Goal: Information Seeking & Learning: Learn about a topic

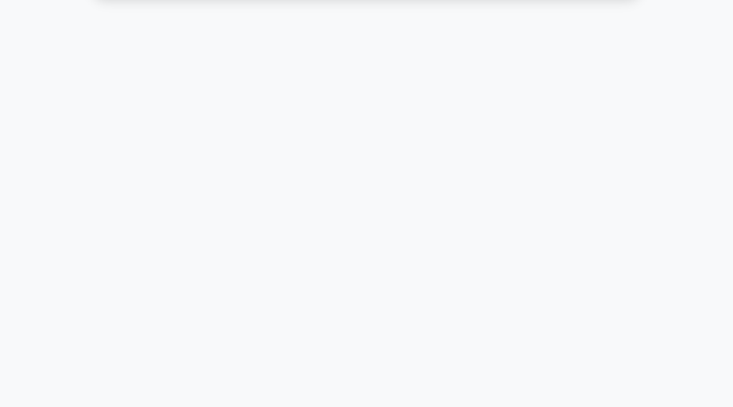
scroll to position [73, 0]
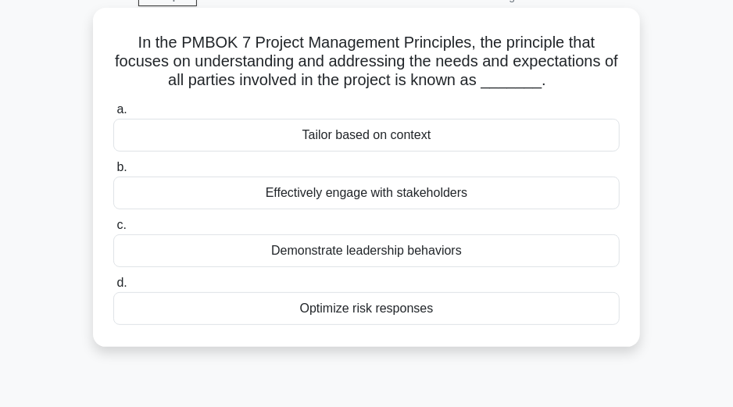
click at [532, 80] on h5 "In the PMBOK 7 Project Management Principles, the principle that focuses on und…" at bounding box center [366, 62] width 509 height 58
click at [515, 80] on h5 "In the PMBOK 7 Project Management Principles, the principle that focuses on und…" at bounding box center [366, 62] width 509 height 58
click at [121, 169] on span "b." at bounding box center [121, 166] width 10 height 13
click at [113, 169] on input "b. Effectively engage with stakeholders" at bounding box center [113, 168] width 0 height 10
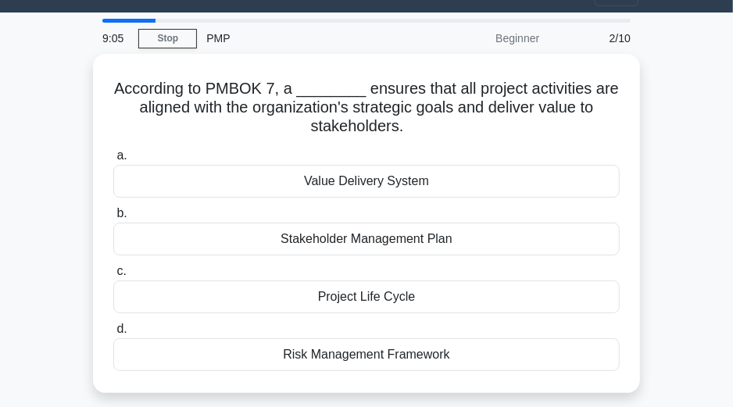
scroll to position [0, 0]
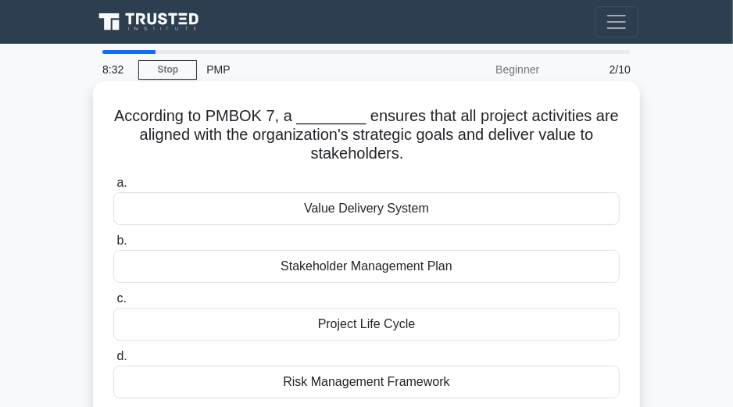
click at [303, 120] on h5 "According to PMBOK 7, a ________ ensures that all project activities are aligne…" at bounding box center [366, 135] width 509 height 58
click at [328, 207] on div "Value Delivery System" at bounding box center [366, 208] width 506 height 33
click at [113, 188] on input "a. Value Delivery System" at bounding box center [113, 183] width 0 height 10
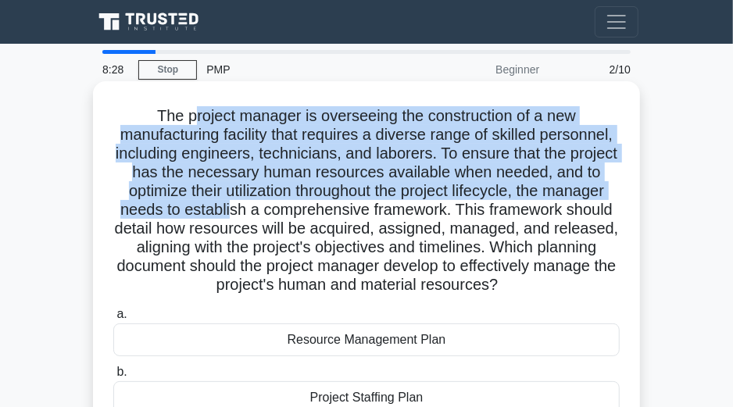
drag, startPoint x: 328, startPoint y: 207, endPoint x: 170, endPoint y: 98, distance: 192.7
click at [170, 98] on div "The project manager is overseeing the construction of a new manufacturing facil…" at bounding box center [366, 326] width 534 height 477
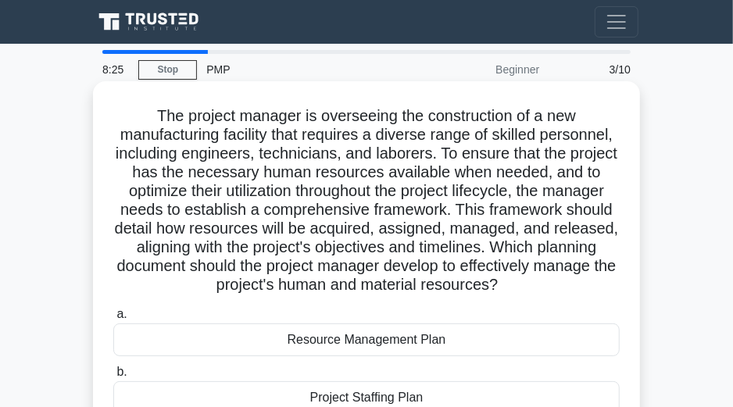
click at [520, 295] on h5 "The project manager is overseeing the construction of a new manufacturing facil…" at bounding box center [366, 200] width 509 height 189
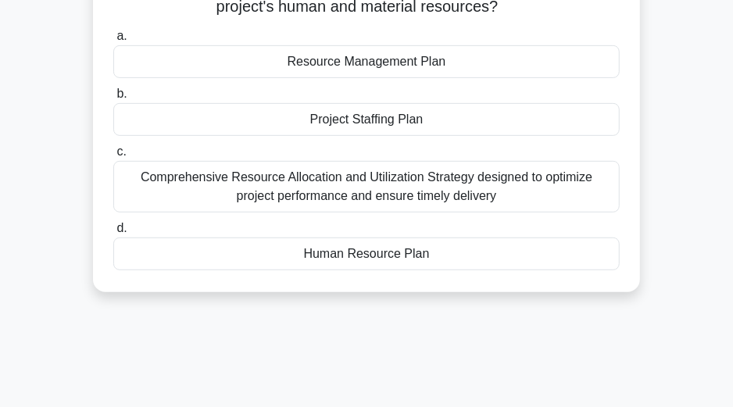
scroll to position [291, 0]
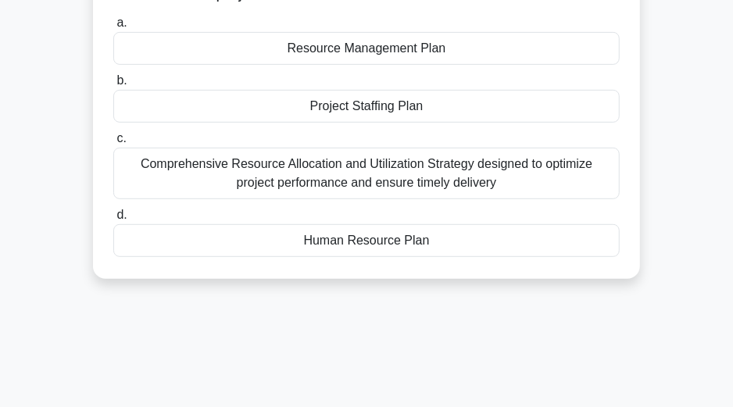
click at [166, 59] on div "Resource Management Plan" at bounding box center [366, 48] width 506 height 33
click at [113, 28] on input "a. Resource Management Plan" at bounding box center [113, 23] width 0 height 10
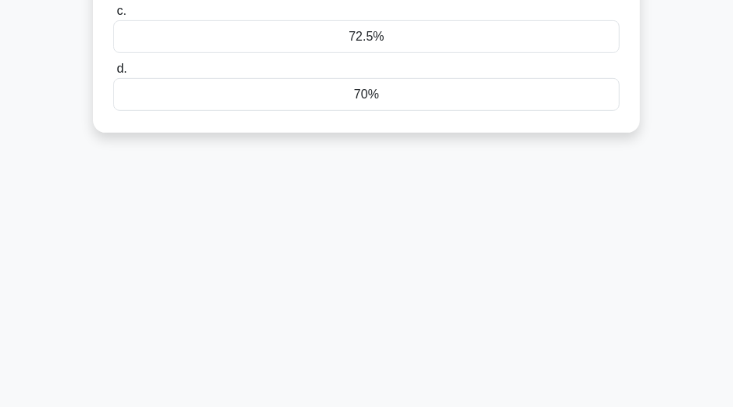
click at [166, 59] on label "d. 70%" at bounding box center [366, 85] width 506 height 52
click at [113, 64] on input "d. 70%" at bounding box center [113, 69] width 0 height 10
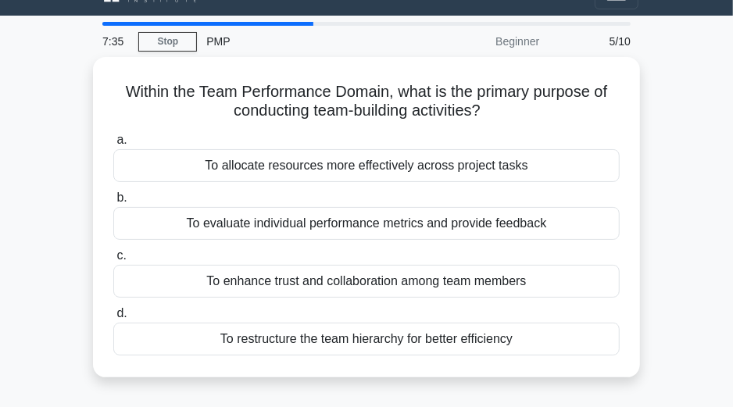
scroll to position [0, 0]
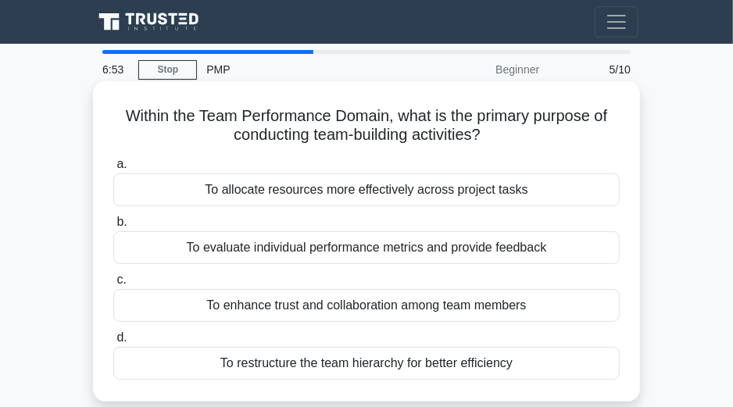
click at [177, 302] on div "To enhance trust and collaboration among team members" at bounding box center [366, 305] width 506 height 33
click at [113, 285] on input "c. To enhance trust and collaboration among team members" at bounding box center [113, 280] width 0 height 10
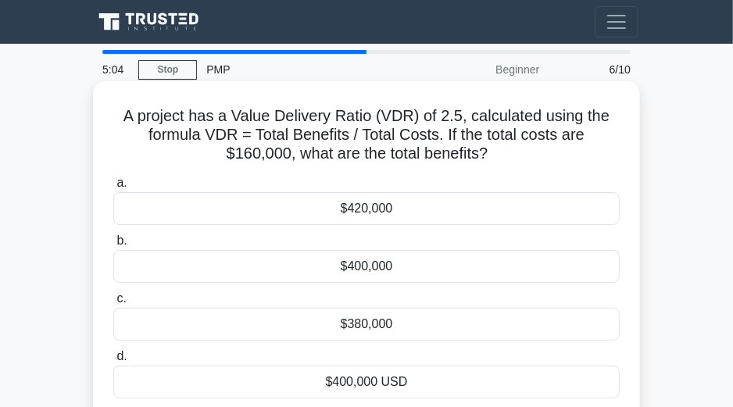
click at [171, 323] on div "$380,000" at bounding box center [366, 324] width 506 height 33
click at [113, 304] on input "c. $380,000" at bounding box center [113, 299] width 0 height 10
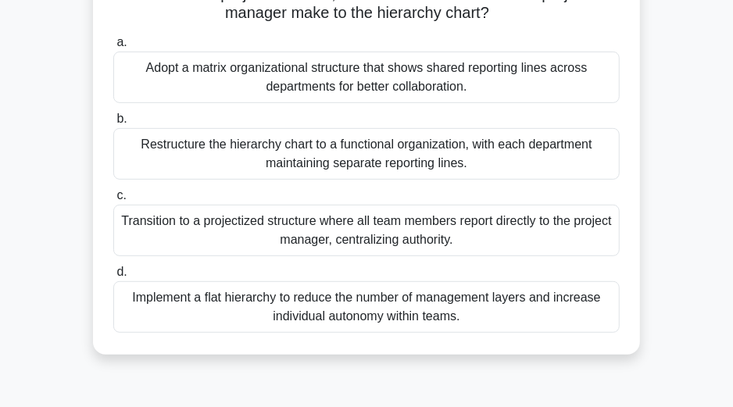
scroll to position [270, 0]
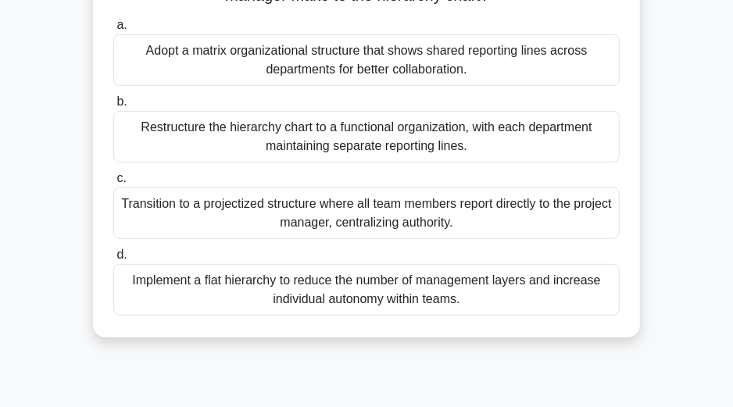
click at [361, 295] on div "Implement a flat hierarchy to reduce the number of management layers and increa…" at bounding box center [366, 290] width 506 height 52
click at [113, 260] on input "d. Implement a flat hierarchy to reduce the number of management layers and inc…" at bounding box center [113, 255] width 0 height 10
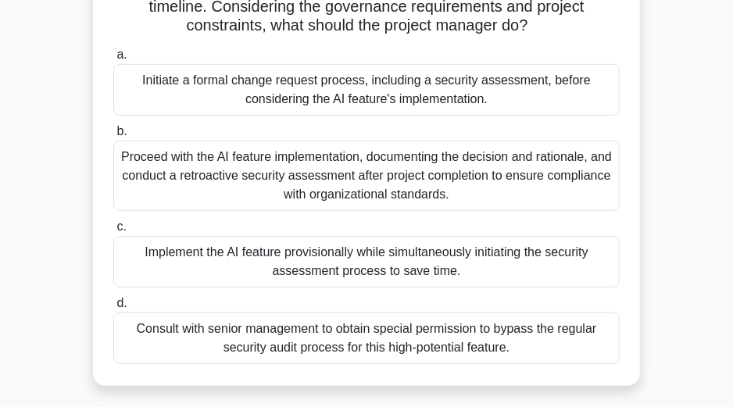
scroll to position [273, 0]
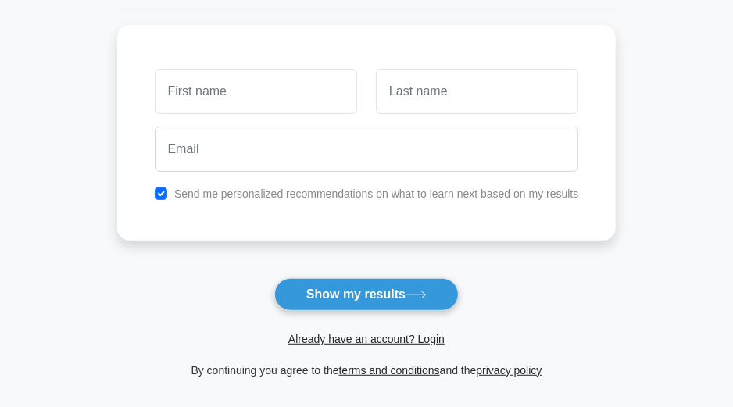
scroll to position [229, 0]
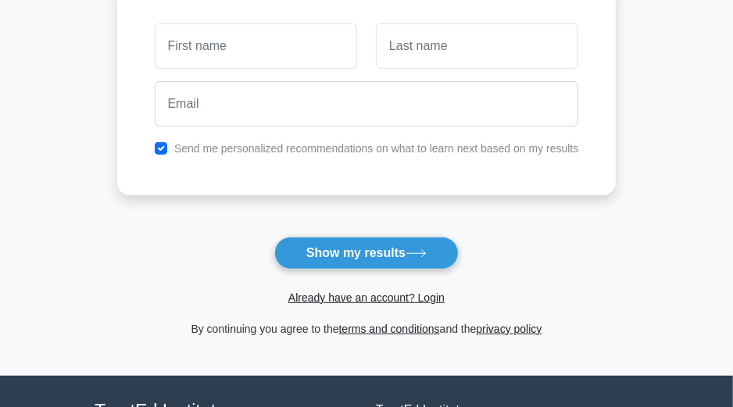
click at [230, 44] on input "text" at bounding box center [256, 45] width 202 height 45
type input "topmesha"
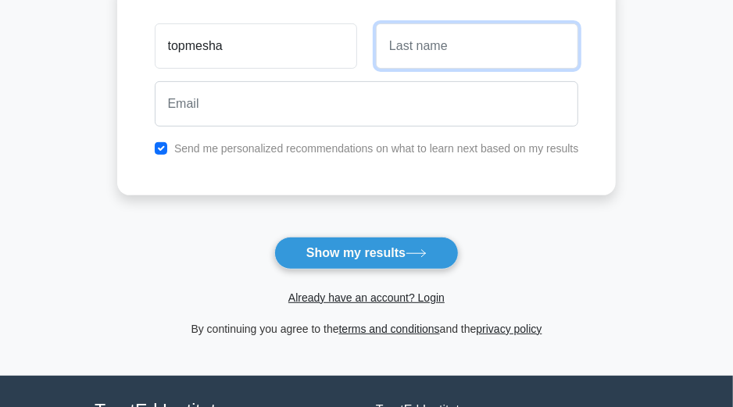
type input "mashear"
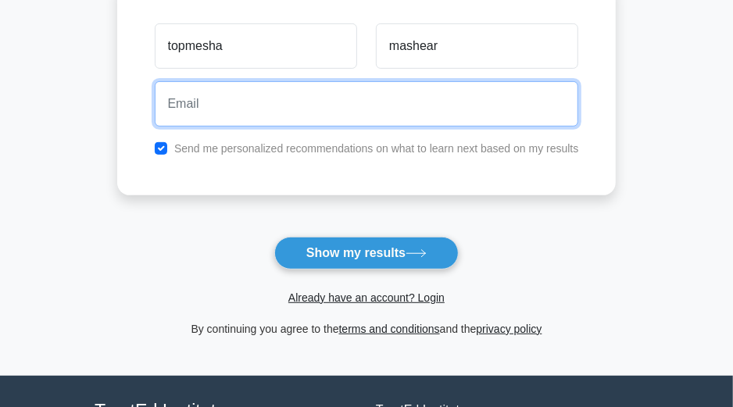
type input "[EMAIL_ADDRESS][DOMAIN_NAME]"
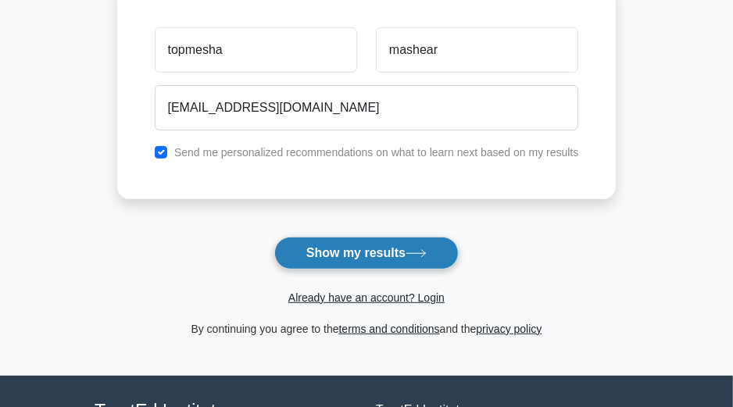
click at [370, 255] on button "Show my results" at bounding box center [366, 253] width 184 height 33
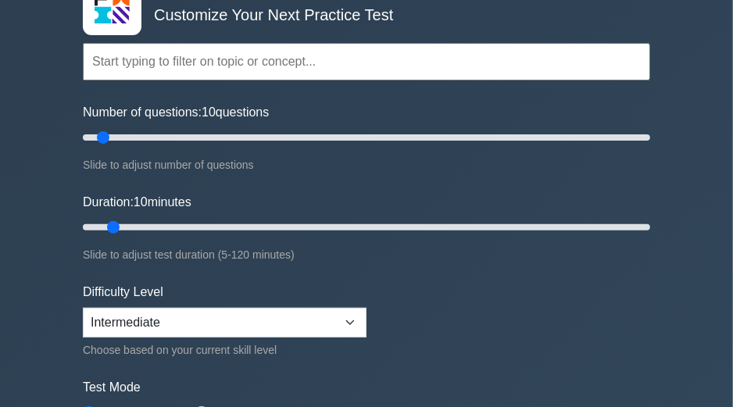
scroll to position [73, 0]
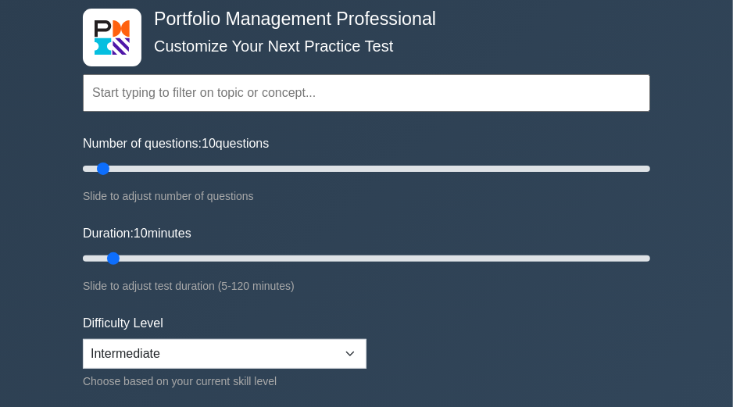
click at [273, 92] on input "text" at bounding box center [366, 93] width 567 height 38
click at [123, 256] on input "Duration: 10 minutes" at bounding box center [366, 258] width 567 height 19
type input "15"
click at [148, 255] on input "Duration: 15 minutes" at bounding box center [366, 258] width 567 height 19
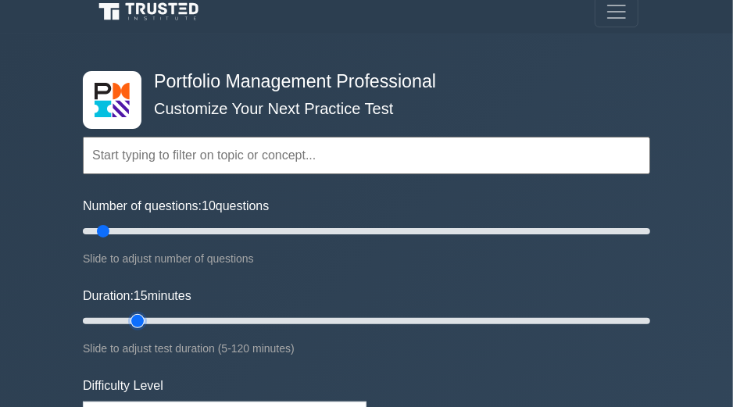
scroll to position [0, 0]
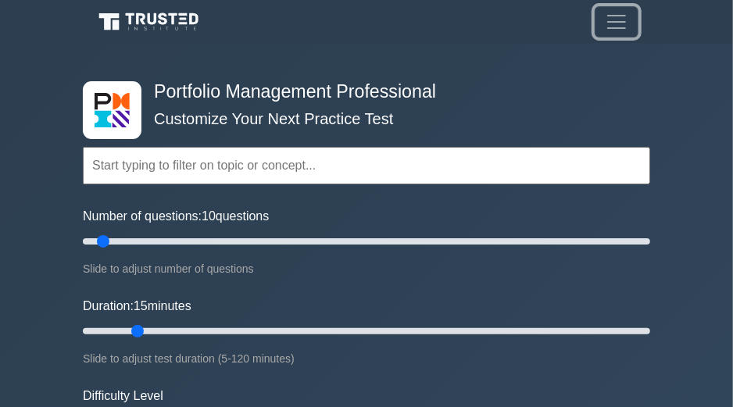
click at [619, 30] on span "Toggle navigation" at bounding box center [616, 21] width 23 height 23
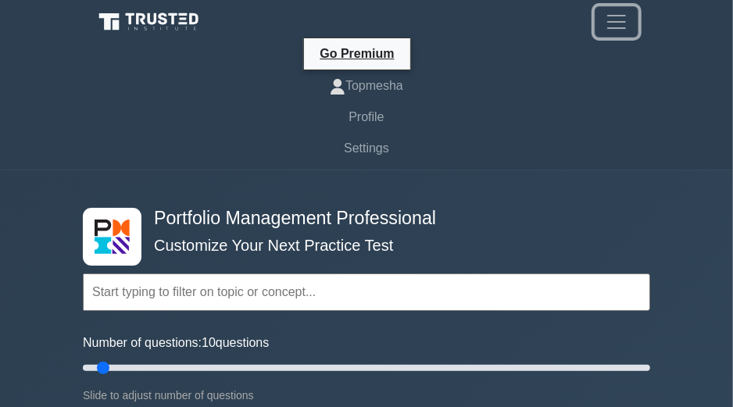
click at [619, 30] on span "Toggle navigation" at bounding box center [616, 21] width 23 height 23
